Goal: Check status: Check status

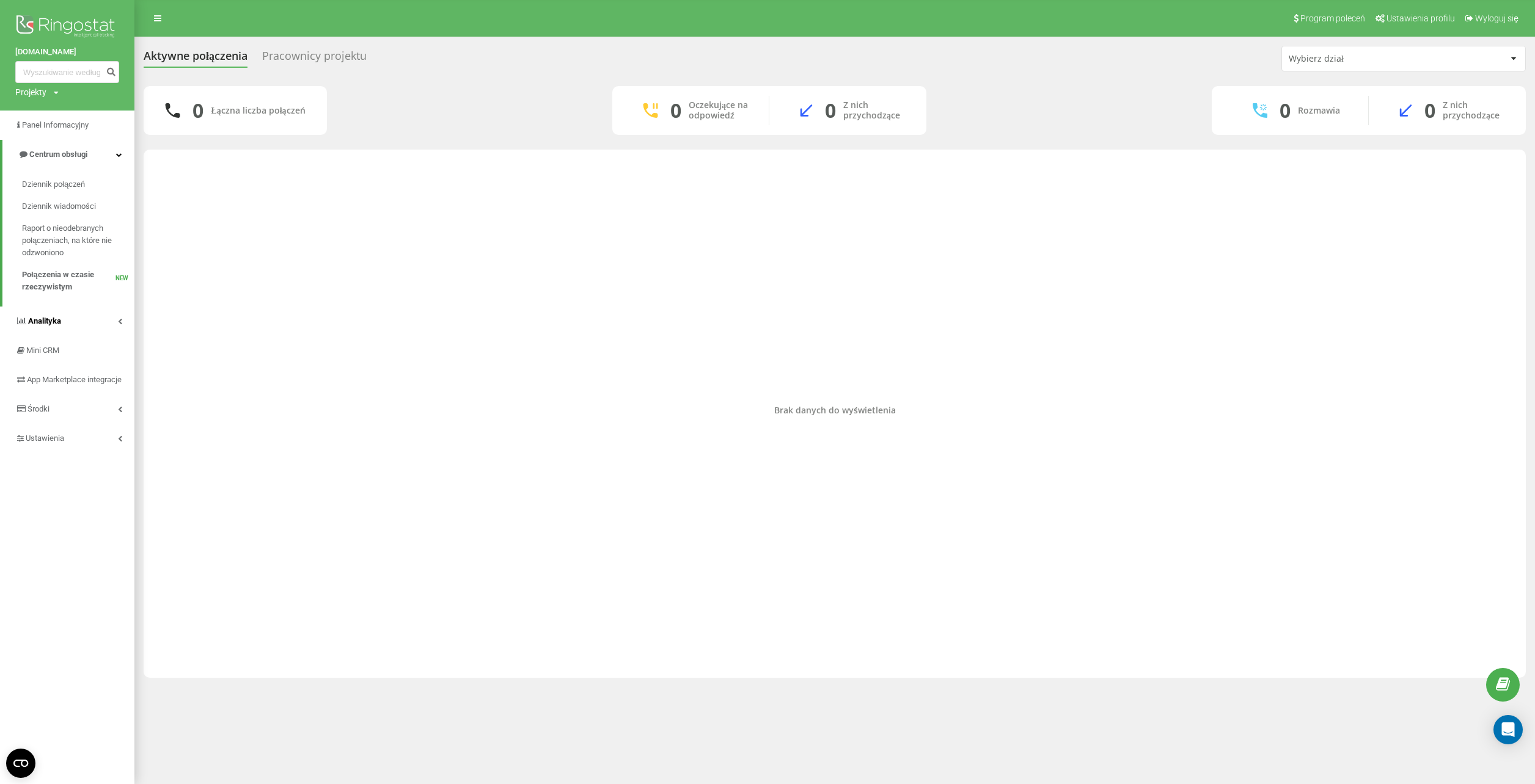
click at [39, 323] on span "Analityka" at bounding box center [44, 321] width 33 height 9
click at [44, 373] on span "Raport o wydajności pracowników" at bounding box center [75, 364] width 106 height 24
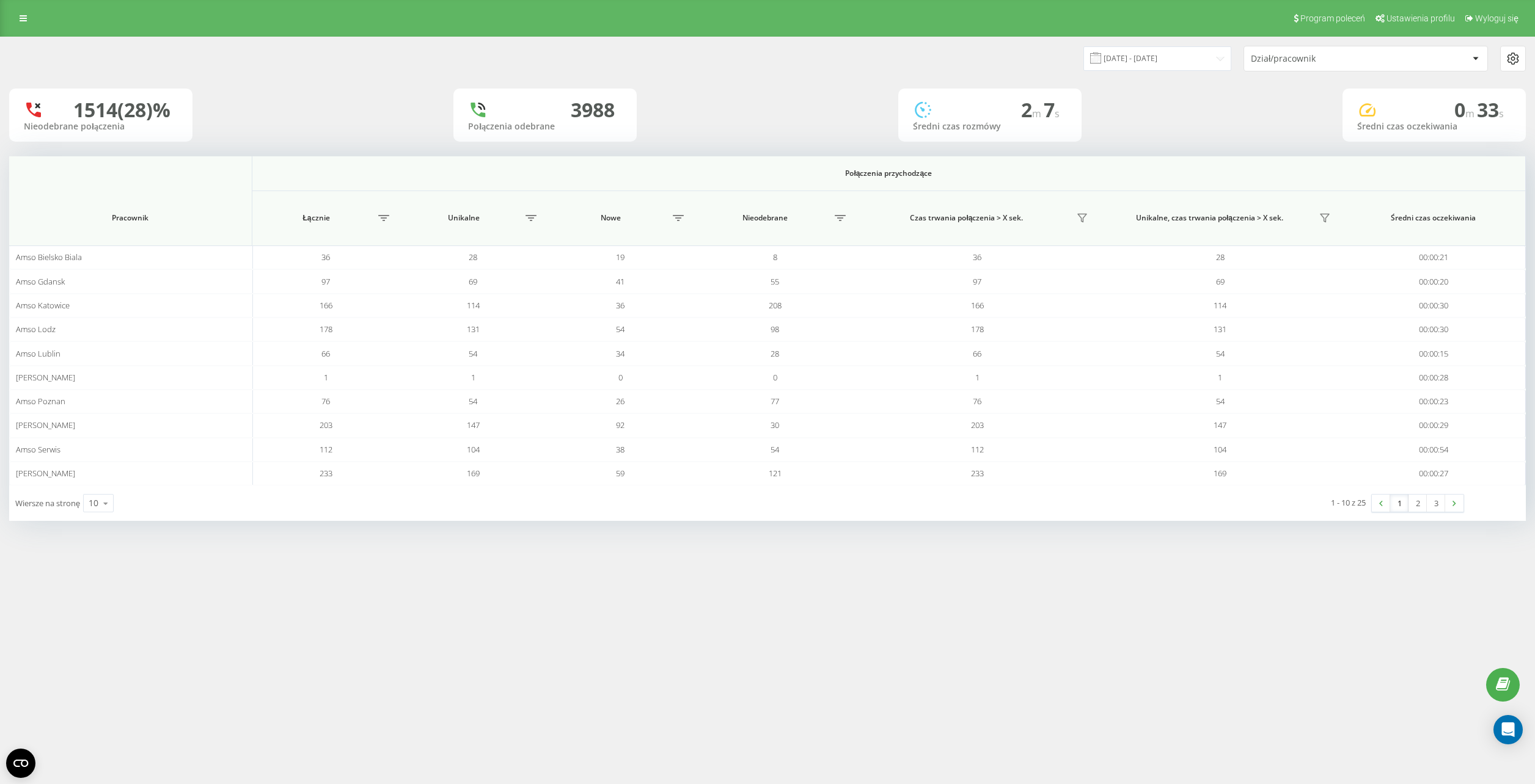
click at [1326, 63] on div "Dział/pracownik" at bounding box center [1324, 59] width 146 height 11
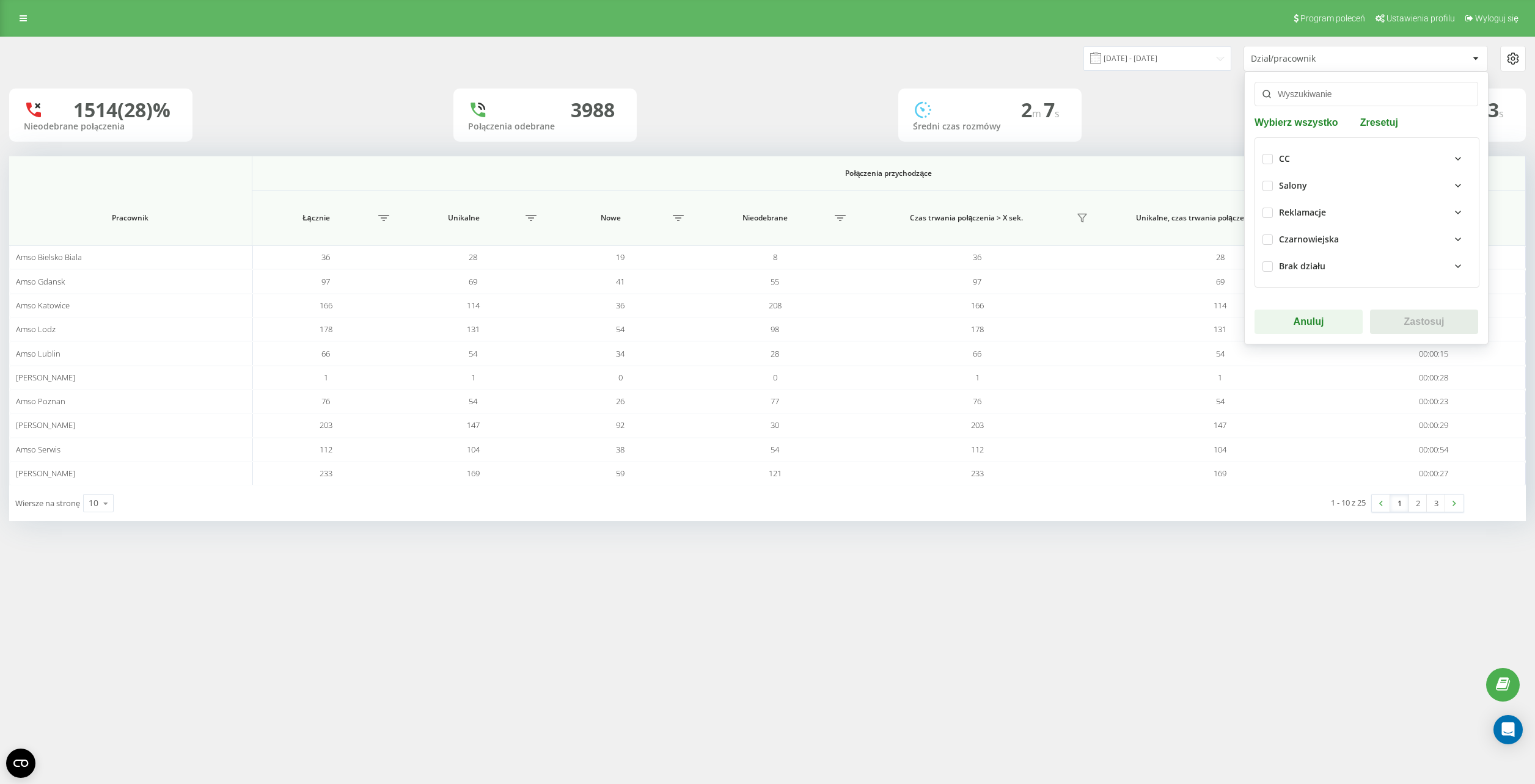
click at [1265, 153] on div "CC" at bounding box center [1367, 159] width 209 height 27
click at [1265, 154] on label at bounding box center [1267, 154] width 11 height 0
checkbox input "true"
click at [1417, 316] on button "Zastosuj" at bounding box center [1424, 321] width 108 height 24
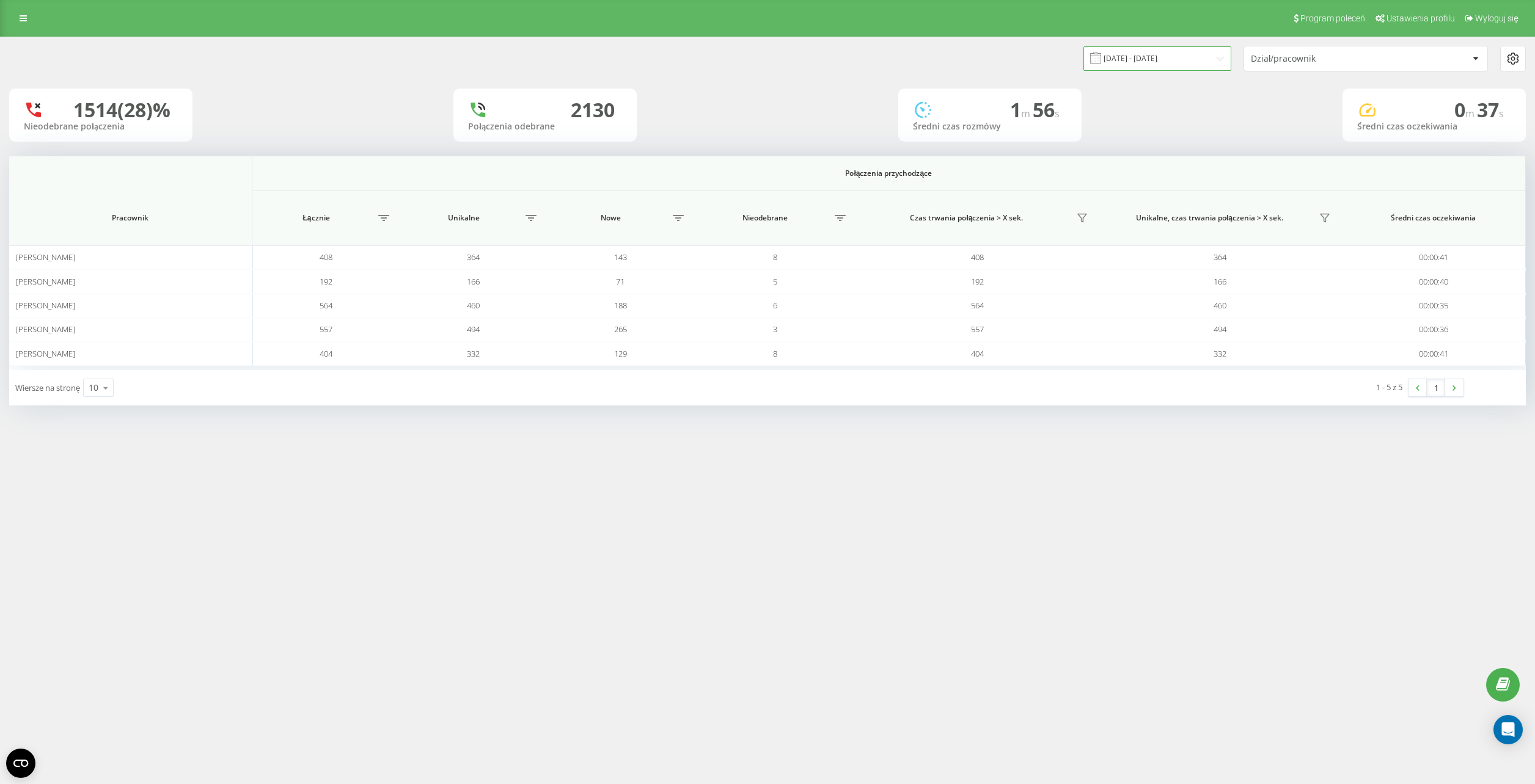
click at [1122, 62] on input "20.07.2025 - 20.08.2025" at bounding box center [1157, 58] width 148 height 24
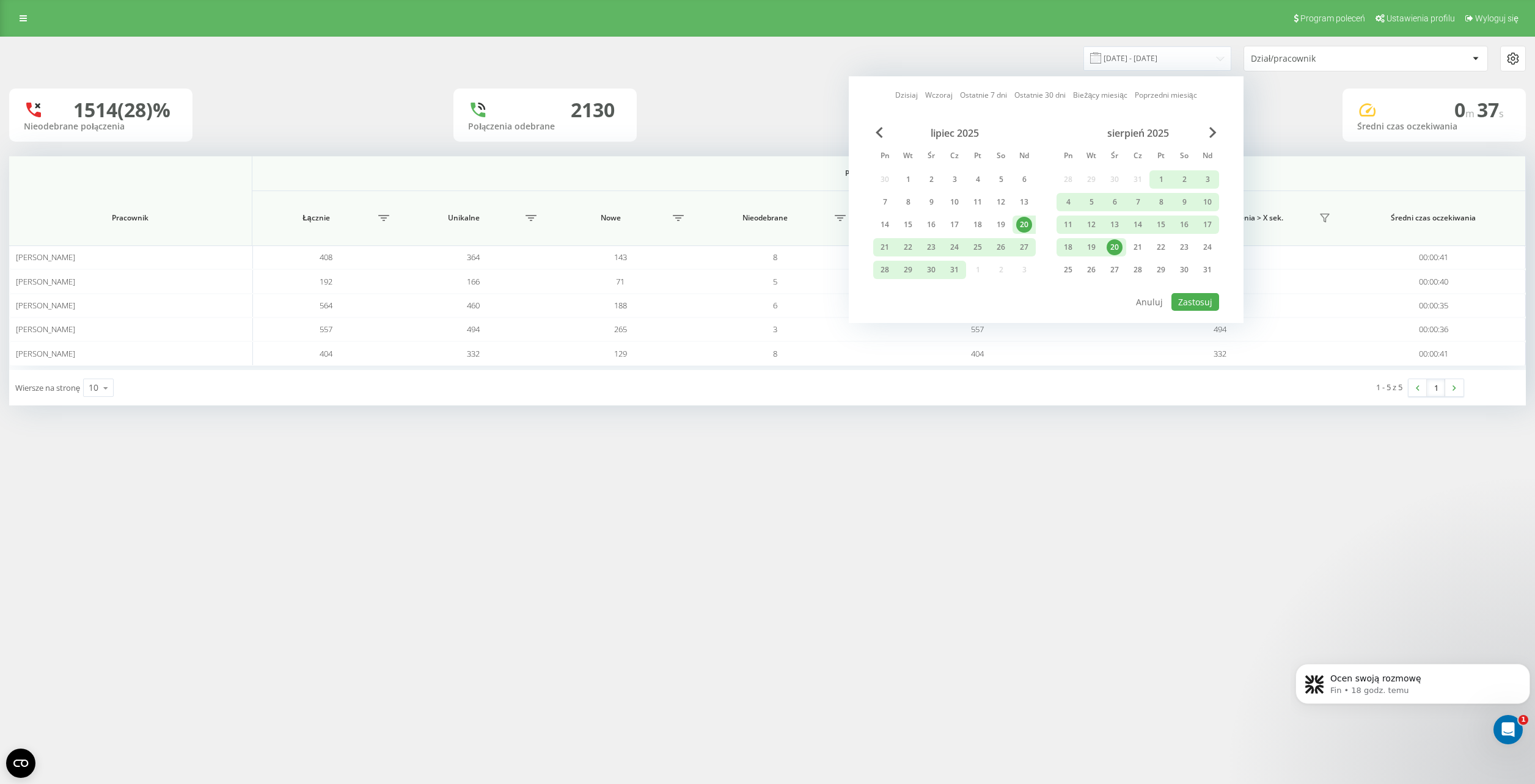
click at [907, 94] on link "Dzisiaj" at bounding box center [906, 95] width 23 height 12
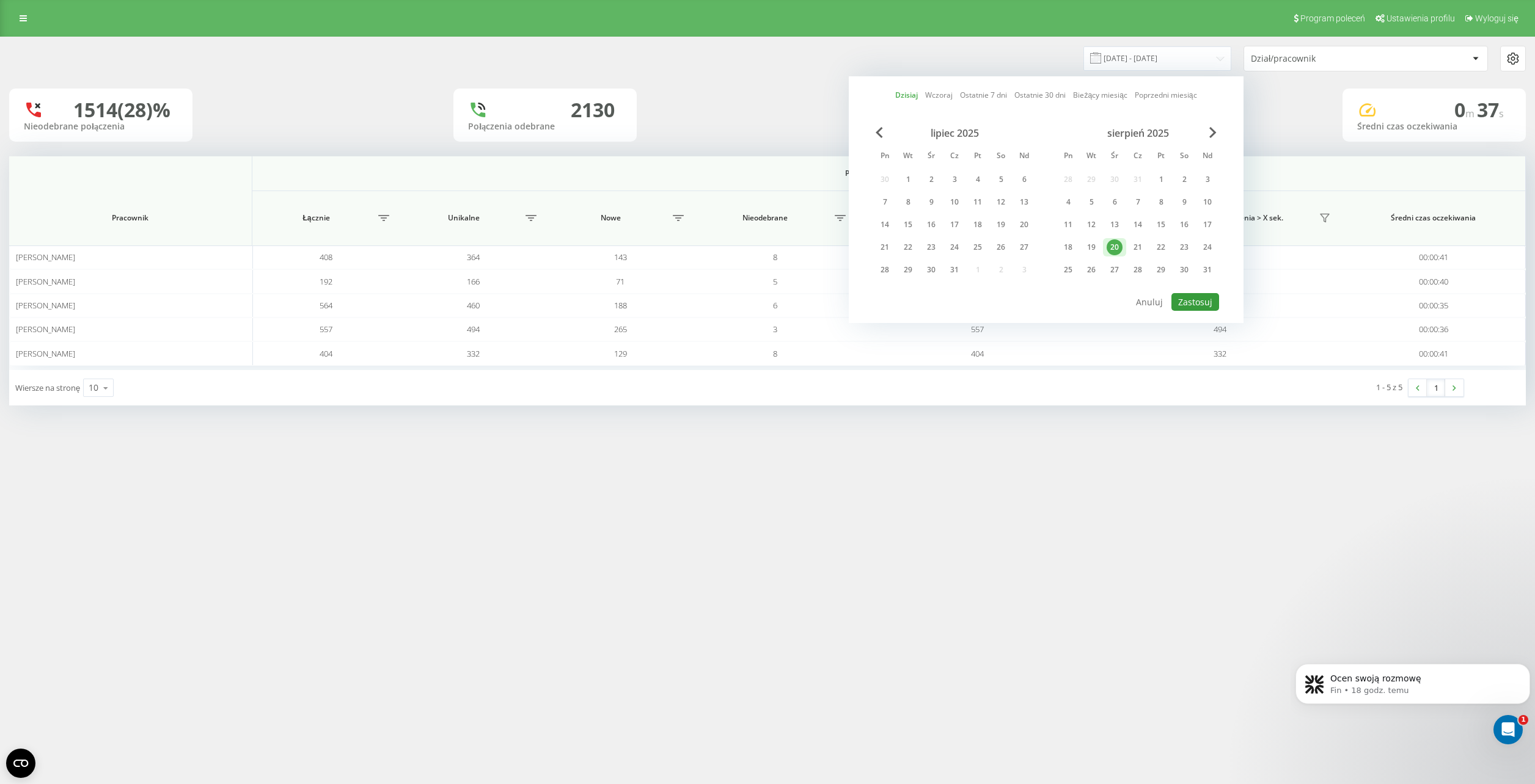
click at [1192, 299] on button "Zastosuj" at bounding box center [1195, 302] width 48 height 18
type input "20.08.2025 - 20.08.2025"
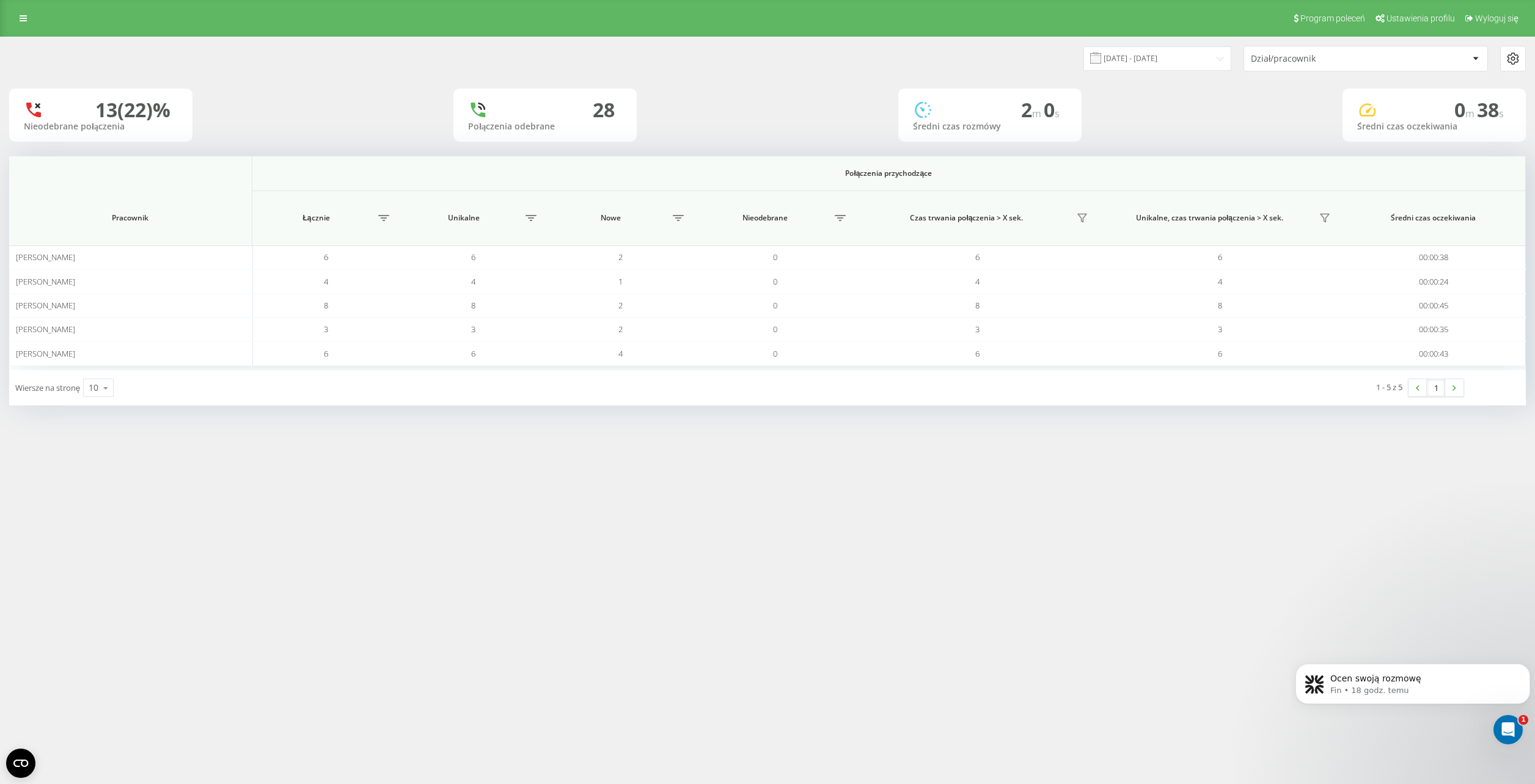
click at [335, 536] on div "Program poleceń Ustawienia profilu Wyloguj się 20.08.2025 - 20.08.2025 Dział/pr…" at bounding box center [768, 392] width 1535 height 784
